Goal: Task Accomplishment & Management: Complete application form

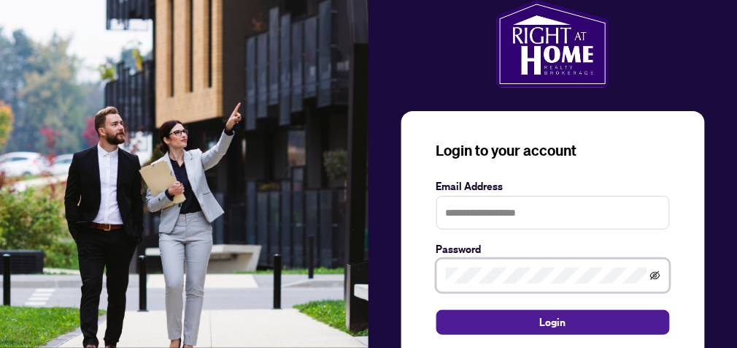
click at [653, 274] on icon "eye-invisible" at bounding box center [656, 275] width 10 height 10
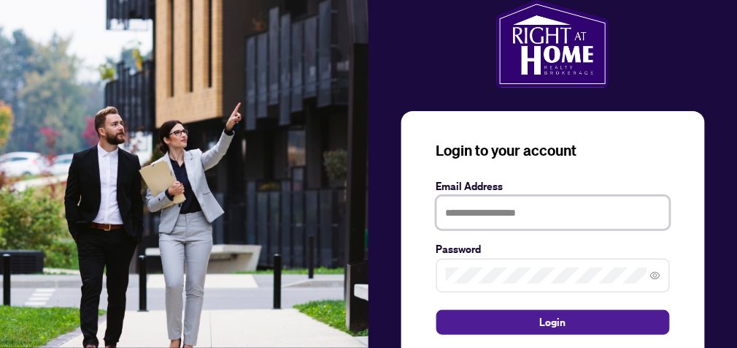
click at [578, 212] on input "text" at bounding box center [554, 213] width 234 height 34
type input "**********"
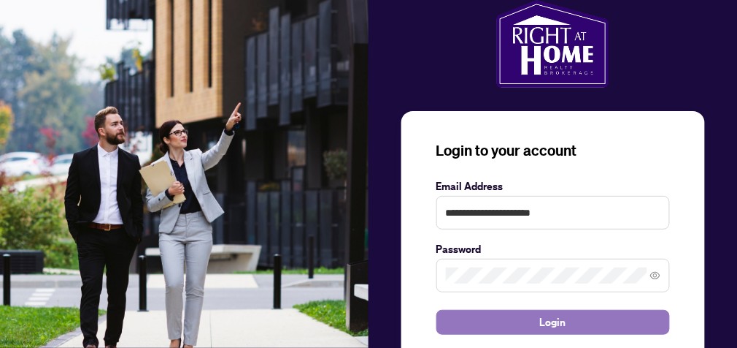
click at [572, 325] on button "Login" at bounding box center [554, 322] width 234 height 25
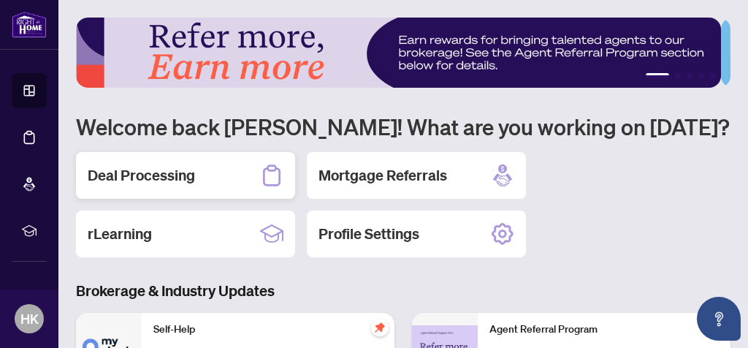
click at [176, 184] on div "Deal Processing" at bounding box center [185, 175] width 219 height 47
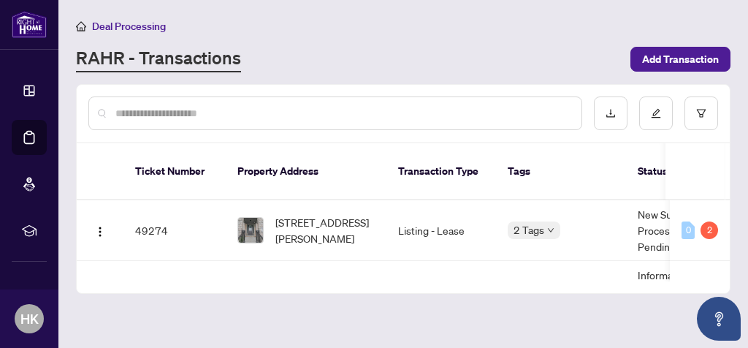
click at [38, 95] on li "Dashboard" at bounding box center [29, 90] width 35 height 35
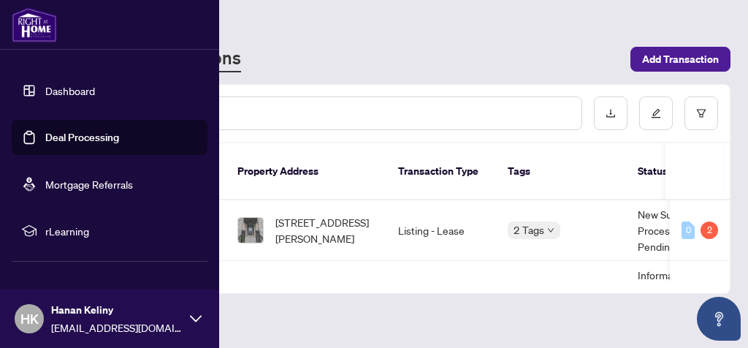
click at [95, 95] on link "Dashboard" at bounding box center [70, 90] width 50 height 13
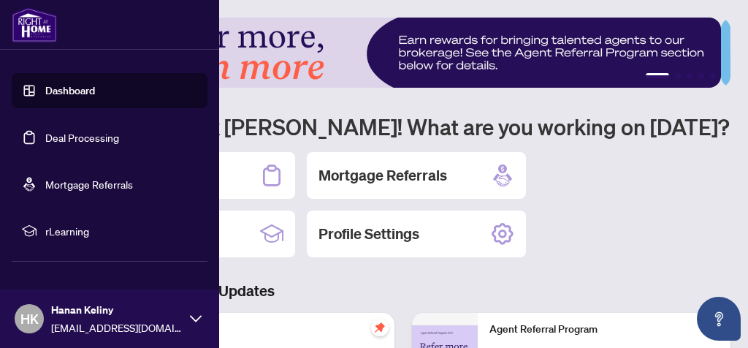
click at [306, 121] on h1 "Welcome back [PERSON_NAME]! What are you working on [DATE]?" at bounding box center [403, 126] width 654 height 28
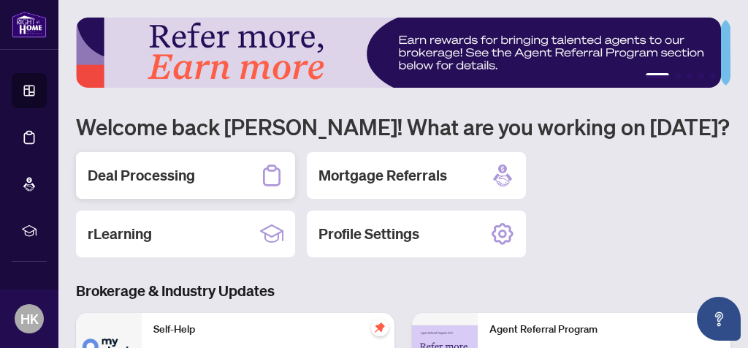
click at [164, 176] on h2 "Deal Processing" at bounding box center [141, 175] width 107 height 20
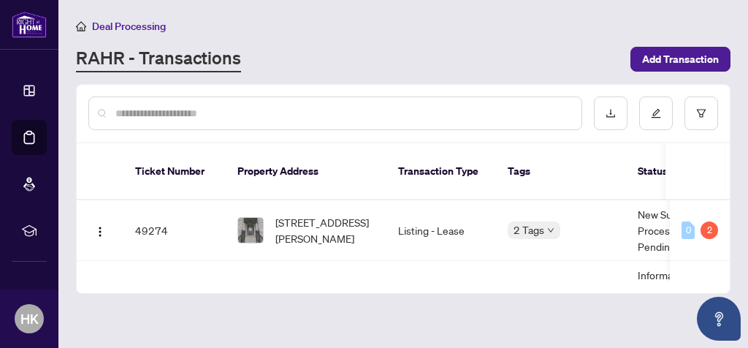
click at [37, 94] on li "Dashboard" at bounding box center [29, 90] width 35 height 35
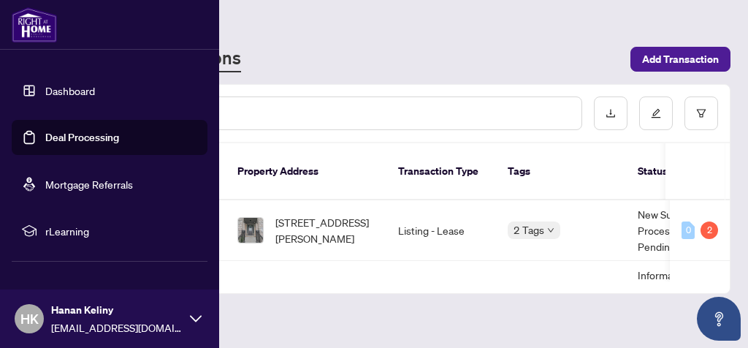
click at [92, 142] on link "Deal Processing" at bounding box center [82, 137] width 74 height 13
click at [397, 63] on div "RAHR - Transactions" at bounding box center [348, 59] width 545 height 26
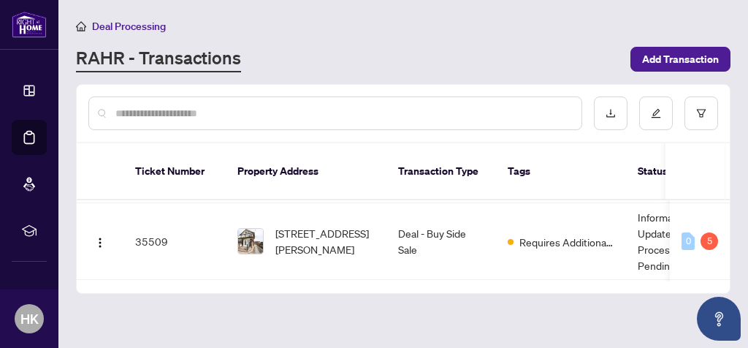
scroll to position [695, 0]
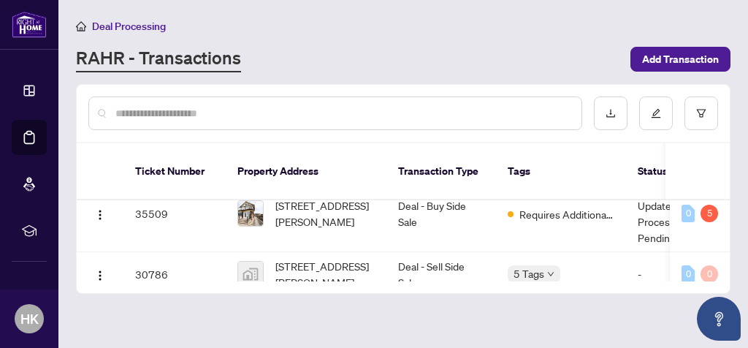
click at [313, 202] on span "[STREET_ADDRESS][PERSON_NAME]" at bounding box center [324, 213] width 99 height 32
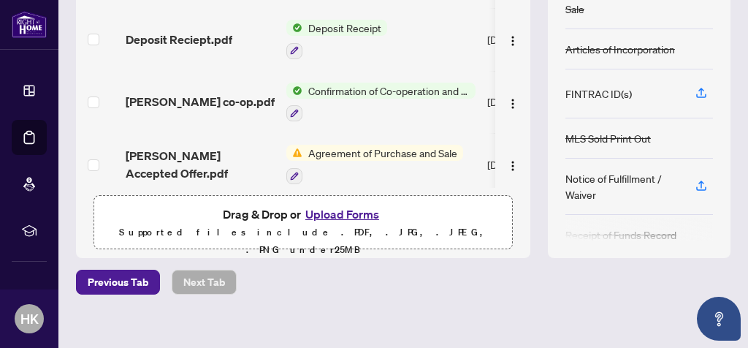
scroll to position [283, 0]
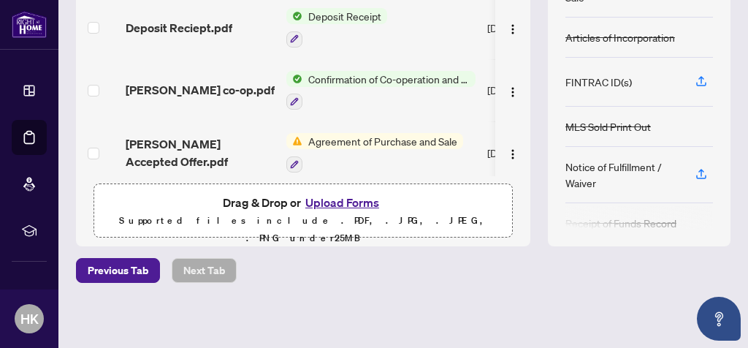
click at [347, 202] on button "Upload Forms" at bounding box center [342, 202] width 83 height 19
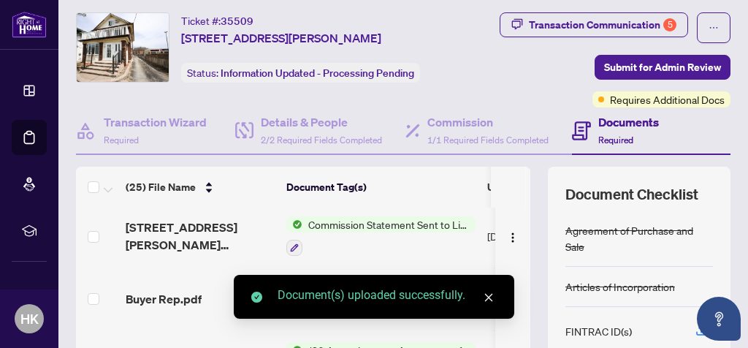
scroll to position [0, 0]
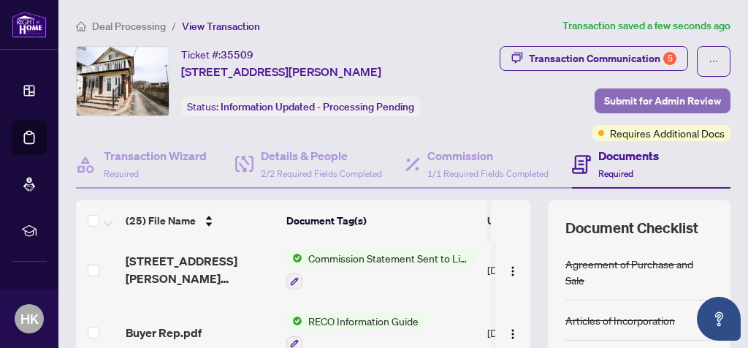
click at [657, 100] on span "Submit for Admin Review" at bounding box center [662, 100] width 117 height 23
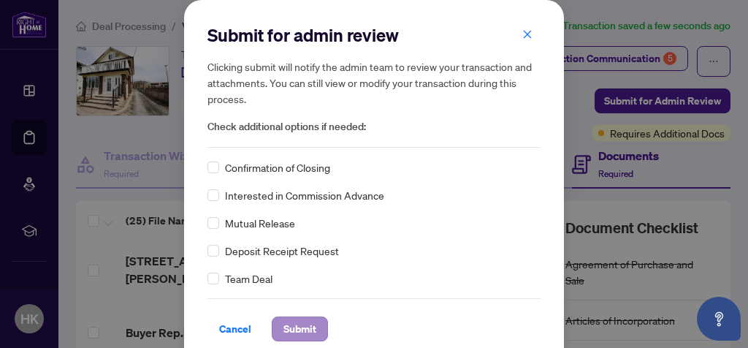
click at [294, 324] on span "Submit" at bounding box center [299, 328] width 33 height 23
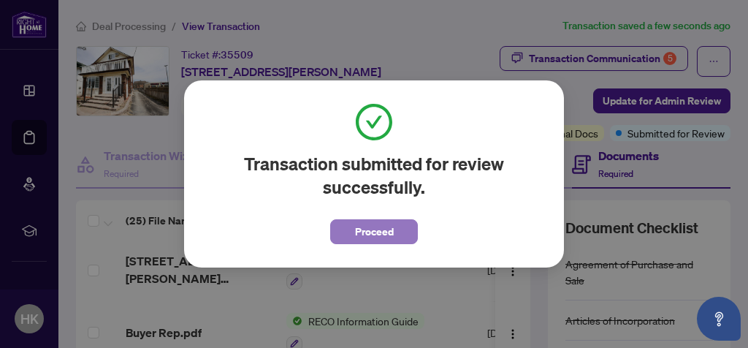
click at [377, 232] on span "Proceed" at bounding box center [374, 231] width 39 height 23
